Goal: Information Seeking & Learning: Learn about a topic

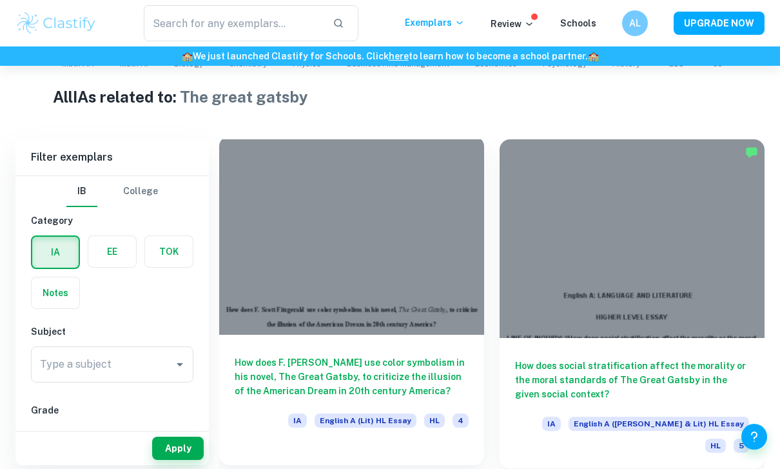
scroll to position [298, 0]
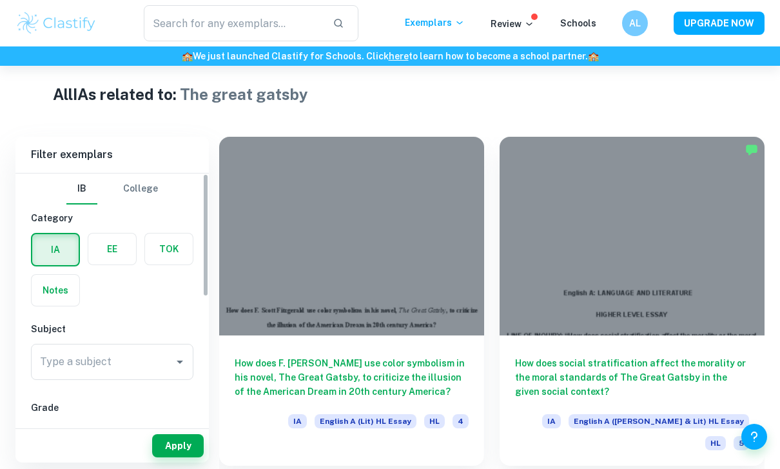
click at [134, 330] on h6 "Subject" at bounding box center [112, 329] width 163 height 14
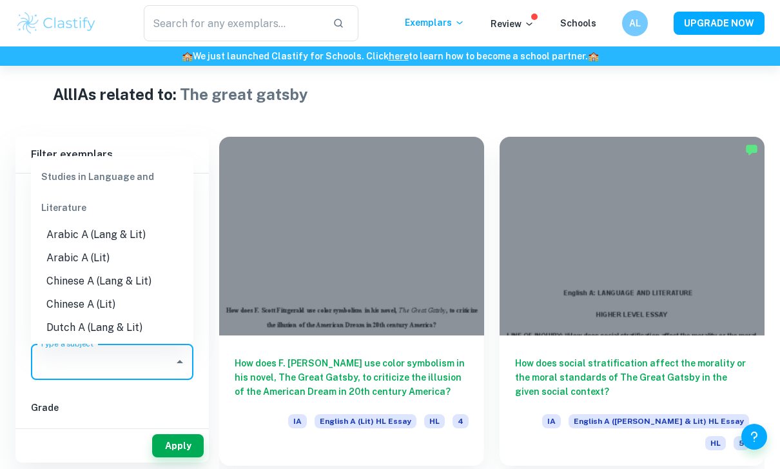
click at [113, 352] on input "Type a subject" at bounding box center [103, 362] width 132 height 25
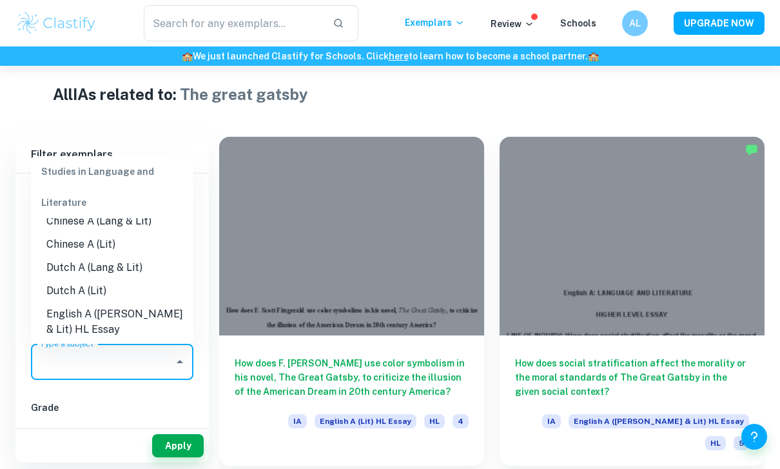
scroll to position [62, 0]
click at [127, 306] on li "English A ([PERSON_NAME] & Lit) HL Essay" at bounding box center [112, 320] width 163 height 39
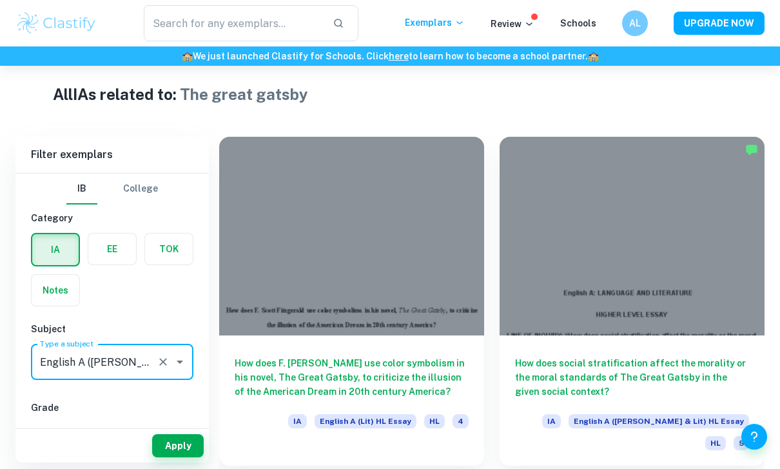
type input "English A ([PERSON_NAME] & Lit) HL Essay"
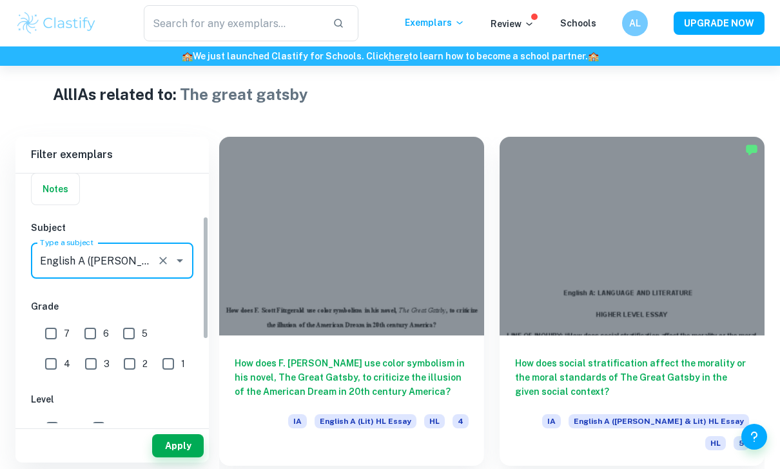
scroll to position [106, 0]
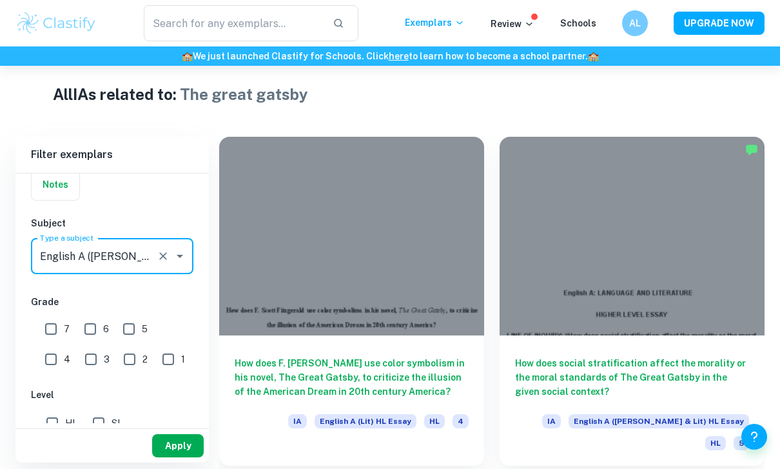
click at [177, 457] on button "Apply" at bounding box center [178, 445] width 52 height 23
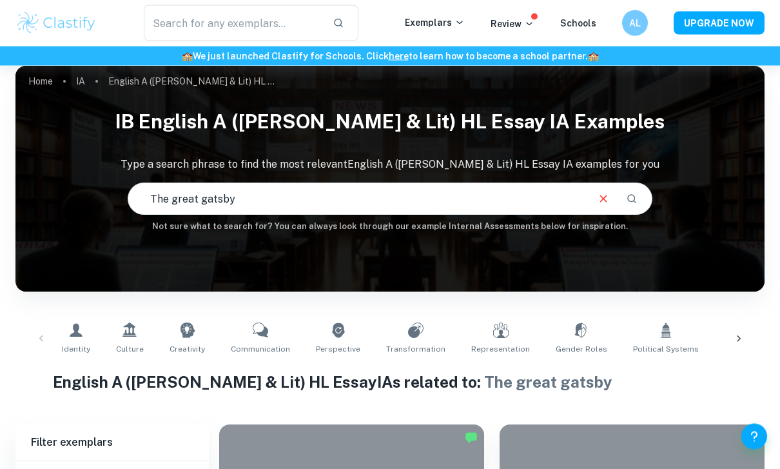
scroll to position [10, 0]
click at [382, 207] on input "The great gatsby" at bounding box center [356, 199] width 457 height 36
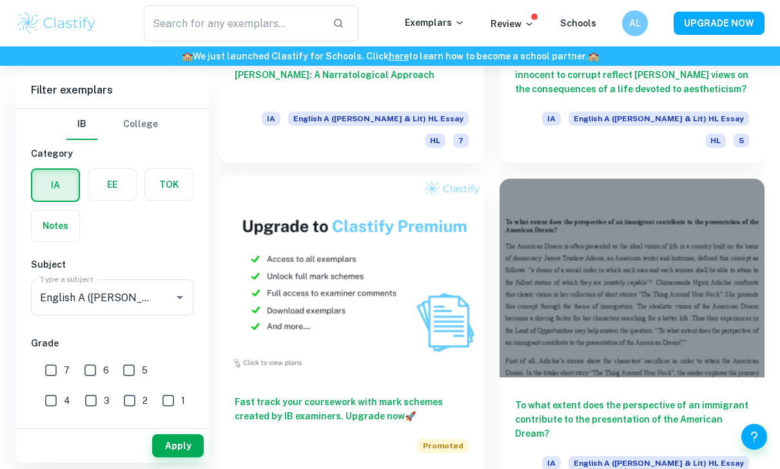
scroll to position [1346, 0]
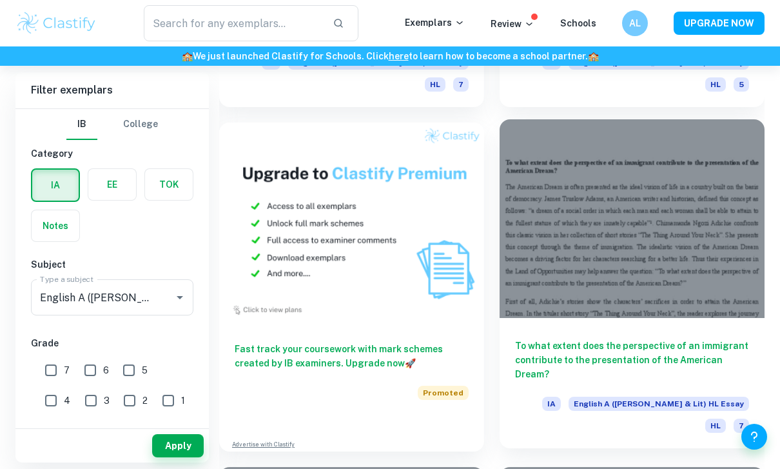
click at [631, 265] on div at bounding box center [632, 218] width 265 height 199
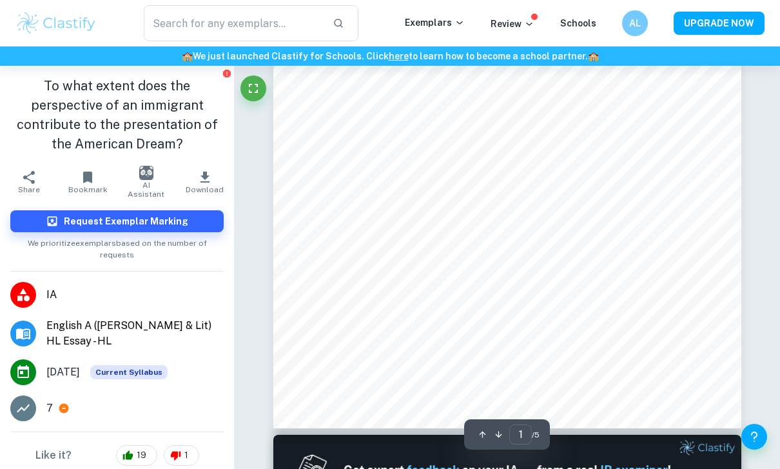
scroll to position [285, 0]
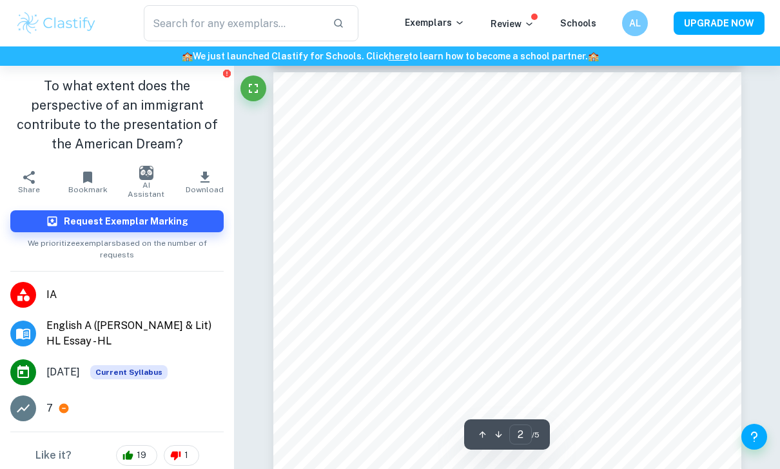
type input "1"
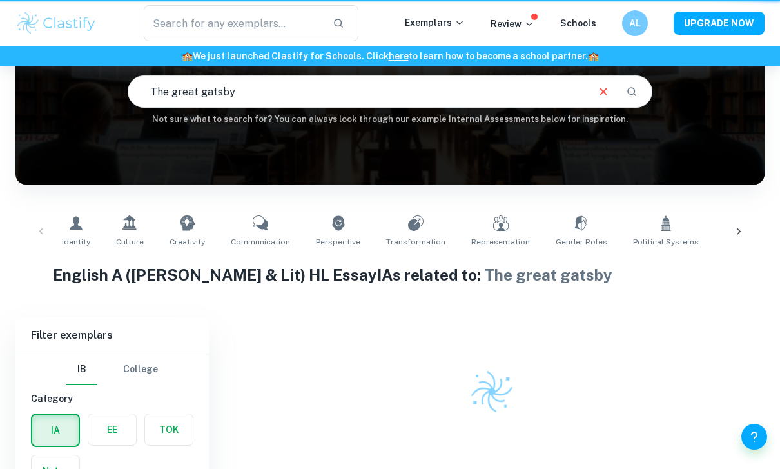
scroll to position [159, 0]
